Goal: Find contact information: Find contact information

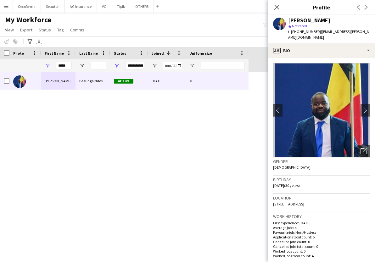
click at [174, 149] on div "[PERSON_NAME] Ndosimau Active [DATE] XL" at bounding box center [178, 161] width 356 height 179
click at [183, 181] on div "[PERSON_NAME] Ndosimau Active [DATE] XL" at bounding box center [178, 161] width 356 height 179
click at [203, 164] on div "[PERSON_NAME] Ndosimau Active [DATE] XL" at bounding box center [178, 161] width 356 height 179
click at [133, 228] on div "[PERSON_NAME] Ndosimau Active [DATE] XL" at bounding box center [178, 161] width 356 height 179
click at [98, 134] on div "[PERSON_NAME] Ndosimau Active [DATE] XL" at bounding box center [178, 161] width 356 height 179
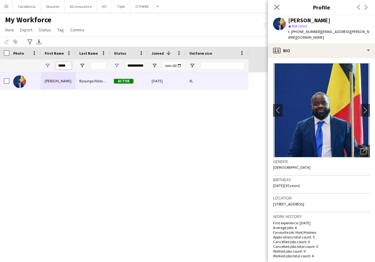
drag, startPoint x: 70, startPoint y: 65, endPoint x: 41, endPoint y: 69, distance: 29.1
click at [41, 69] on div "*****" at bounding box center [58, 65] width 35 height 13
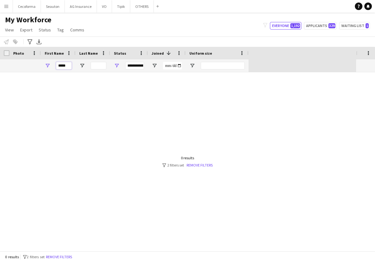
click at [68, 66] on input "*****" at bounding box center [64, 66] width 16 height 8
click at [118, 66] on span "Open Filter Menu" at bounding box center [117, 66] width 6 height 6
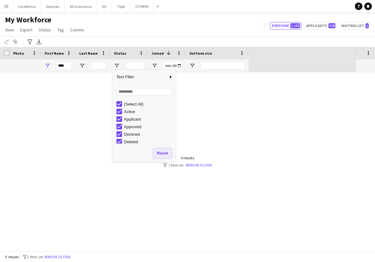
click at [158, 153] on button "Reset" at bounding box center [162, 153] width 19 height 10
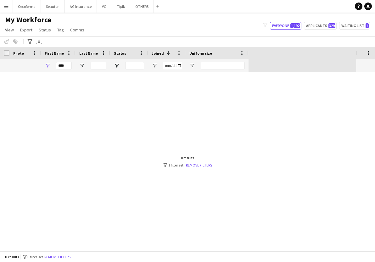
click at [93, 132] on div at bounding box center [178, 161] width 356 height 179
click at [66, 62] on input "****" at bounding box center [64, 66] width 16 height 8
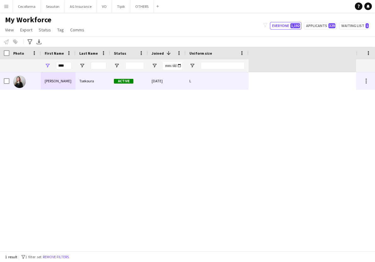
click at [70, 84] on div "[PERSON_NAME]" at bounding box center [58, 80] width 35 height 17
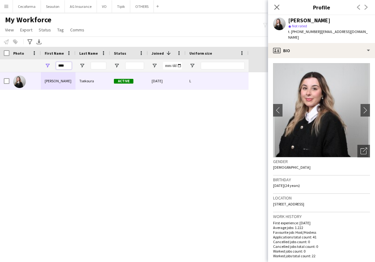
drag, startPoint x: 66, startPoint y: 67, endPoint x: 9, endPoint y: 62, distance: 57.4
click at [9, 62] on div "****" at bounding box center [124, 65] width 248 height 13
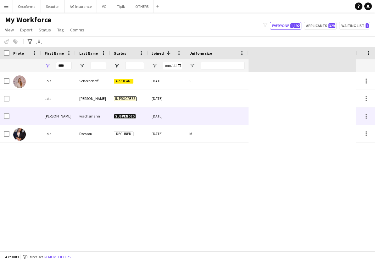
click at [87, 119] on div "wachsmann" at bounding box center [92, 115] width 35 height 17
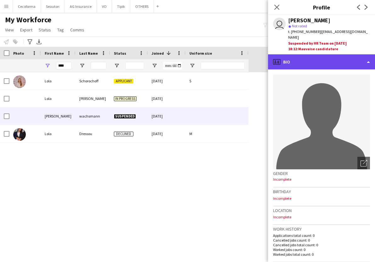
click at [300, 57] on div "profile Bio" at bounding box center [321, 61] width 107 height 15
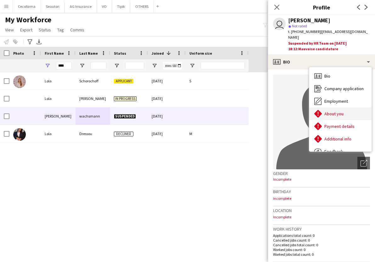
click at [331, 111] on span "About you" at bounding box center [333, 114] width 19 height 6
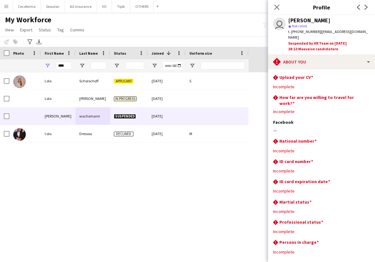
click at [220, 163] on div "[PERSON_NAME] Applicant [DATE] S [PERSON_NAME] In progress [DATE] [PERSON_NAME]…" at bounding box center [178, 161] width 356 height 179
drag, startPoint x: 50, startPoint y: 65, endPoint x: 27, endPoint y: 65, distance: 23.0
click at [27, 65] on div "****" at bounding box center [124, 65] width 248 height 13
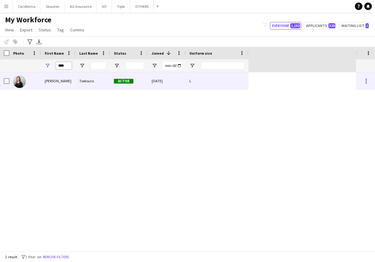
type input "****"
click at [69, 80] on div "[PERSON_NAME]" at bounding box center [58, 80] width 35 height 17
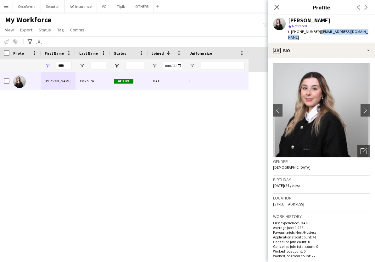
drag, startPoint x: 364, startPoint y: 31, endPoint x: 317, endPoint y: 34, distance: 46.9
click at [317, 34] on div "[PERSON_NAME] star Not rated t. [PHONE_NUMBER] | [EMAIL_ADDRESS][DOMAIN_NAME]" at bounding box center [321, 29] width 107 height 28
copy span "[EMAIL_ADDRESS][DOMAIN_NAME]"
click at [227, 116] on div "[PERSON_NAME] Active [DATE] L" at bounding box center [178, 161] width 356 height 179
click at [219, 124] on div "[PERSON_NAME] Active [DATE] L" at bounding box center [178, 161] width 356 height 179
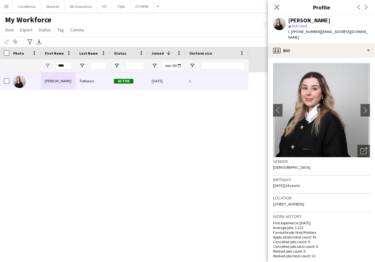
click at [292, 33] on span "t. [PHONE_NUMBER]" at bounding box center [304, 31] width 33 height 5
drag, startPoint x: 290, startPoint y: 33, endPoint x: 315, endPoint y: 33, distance: 24.5
click at [315, 33] on span "t. [PHONE_NUMBER]" at bounding box center [304, 31] width 33 height 5
copy span "[PHONE_NUMBER]"
click at [221, 129] on div "[PERSON_NAME] Active [DATE] L" at bounding box center [178, 161] width 356 height 179
